Goal: Contribute content

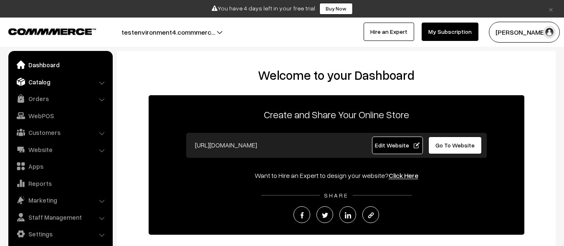
click at [60, 81] on link "Catalog" at bounding box center [59, 81] width 99 height 15
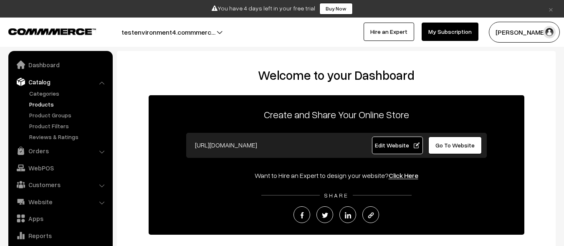
click at [68, 104] on link "Products" at bounding box center [68, 104] width 83 height 9
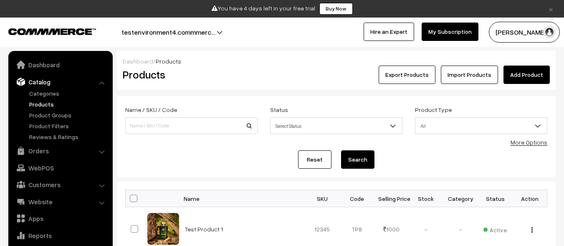
scroll to position [23, 0]
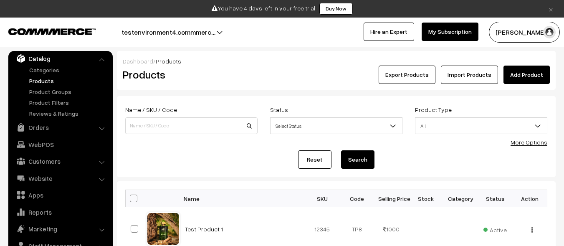
click at [527, 75] on link "Add Product" at bounding box center [526, 75] width 46 height 18
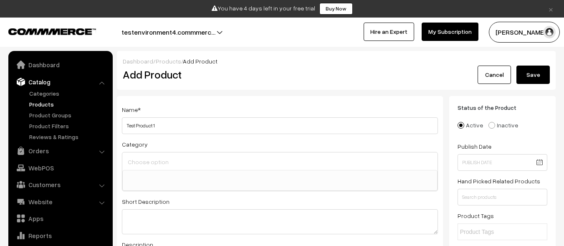
select select
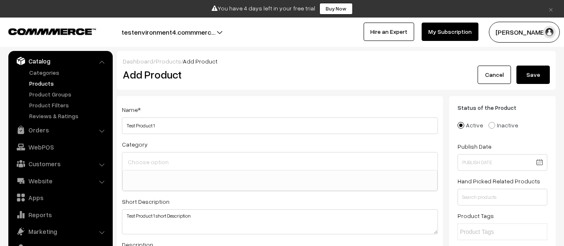
type textarea "Test Product 1 short Description"
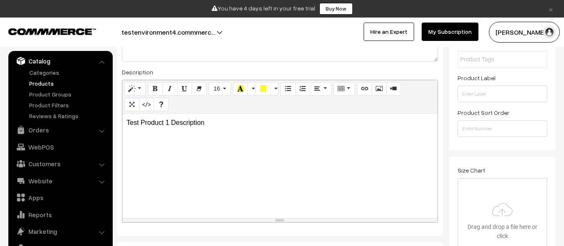
scroll to position [261, 0]
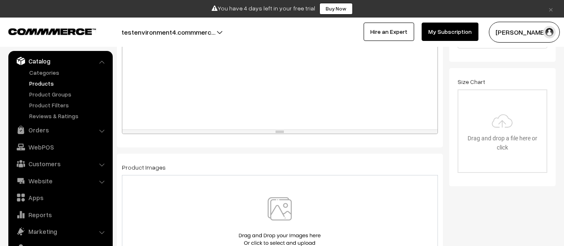
click at [280, 221] on img at bounding box center [280, 221] width 86 height 49
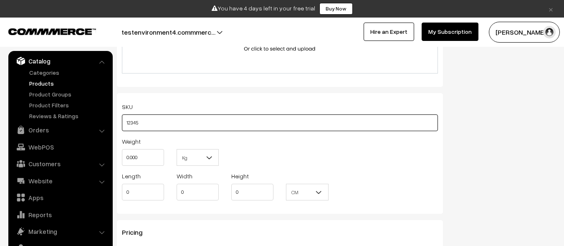
type input "12345"
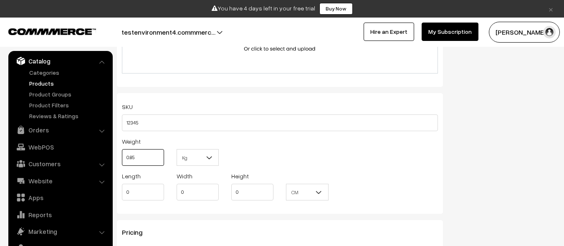
type input "0.85"
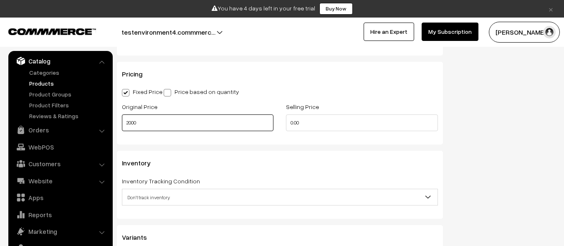
type input "2000"
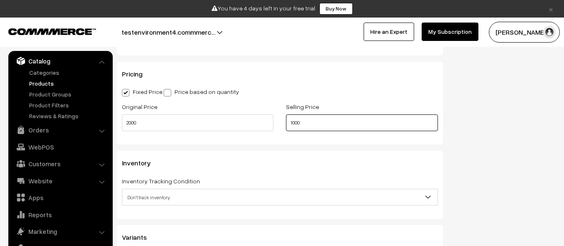
scroll to position [0, 0]
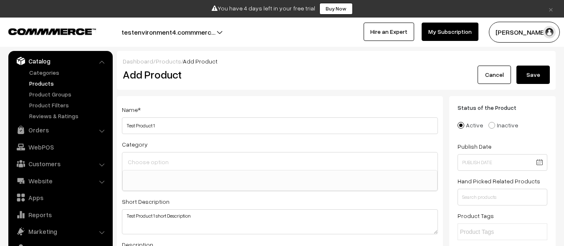
type input "1000"
click at [533, 75] on button "Save" at bounding box center [532, 75] width 33 height 18
